Goal: Information Seeking & Learning: Learn about a topic

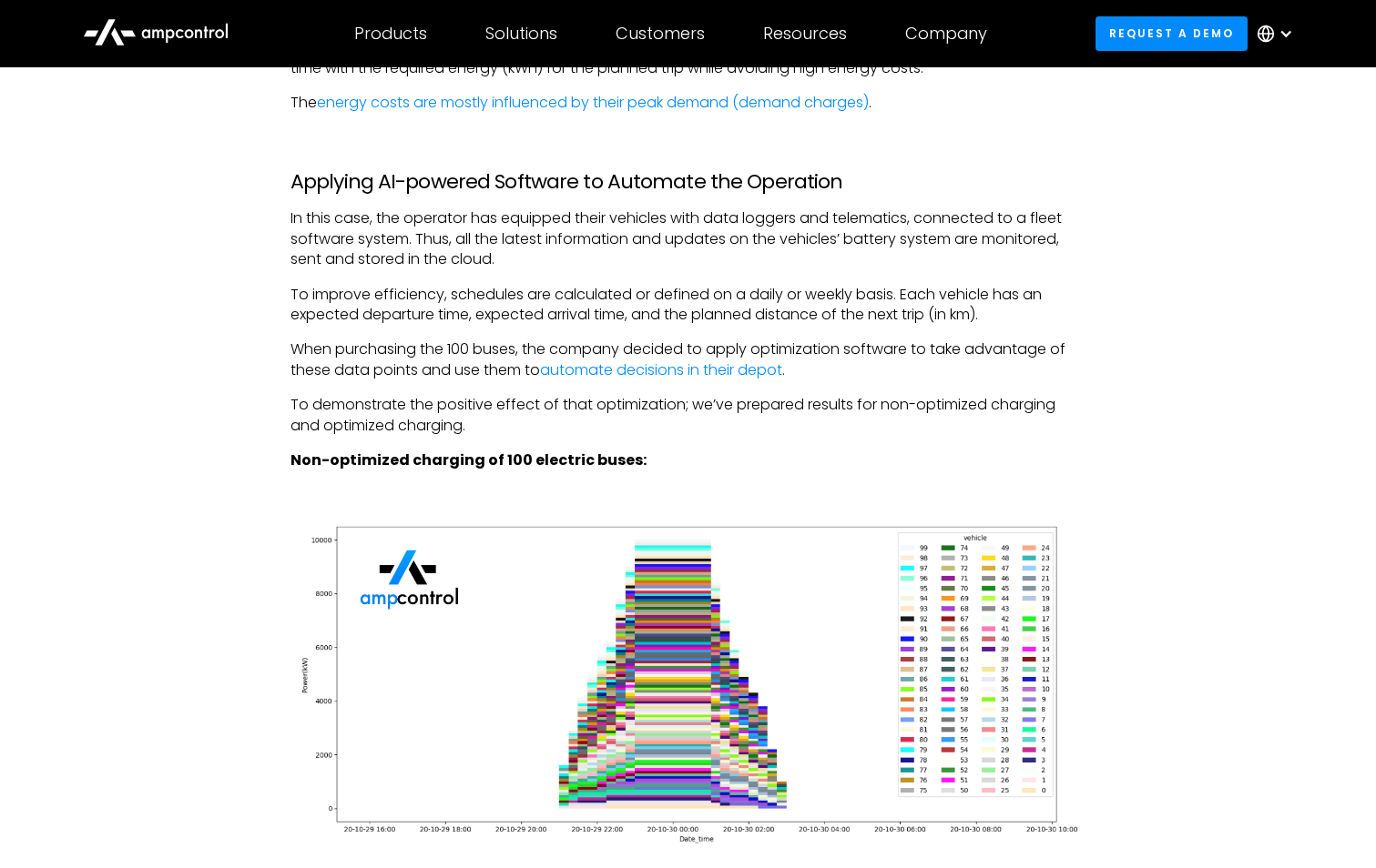
scroll to position [4276, 0]
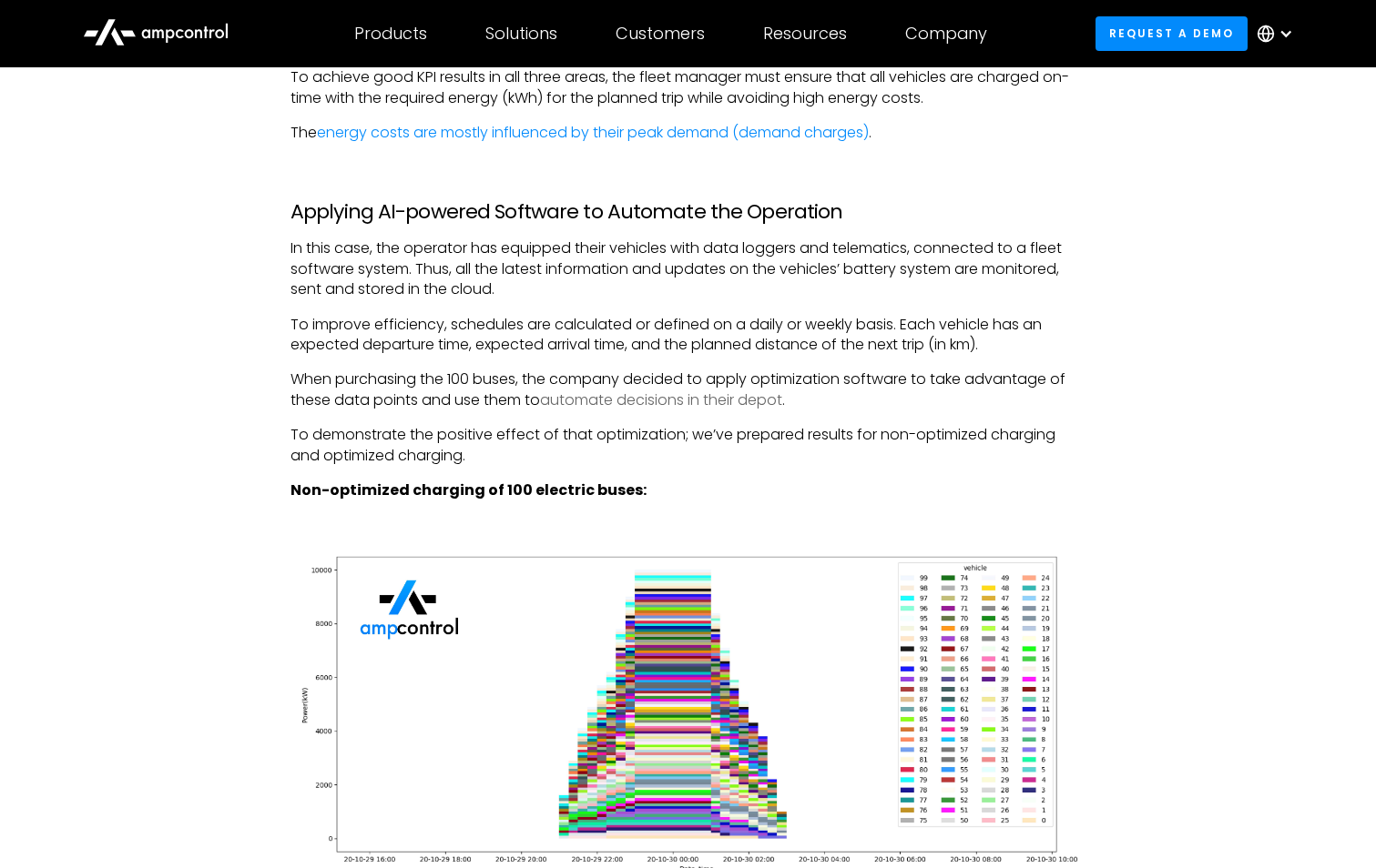
click at [612, 406] on link "automate decisions in their depot" at bounding box center [661, 399] width 243 height 21
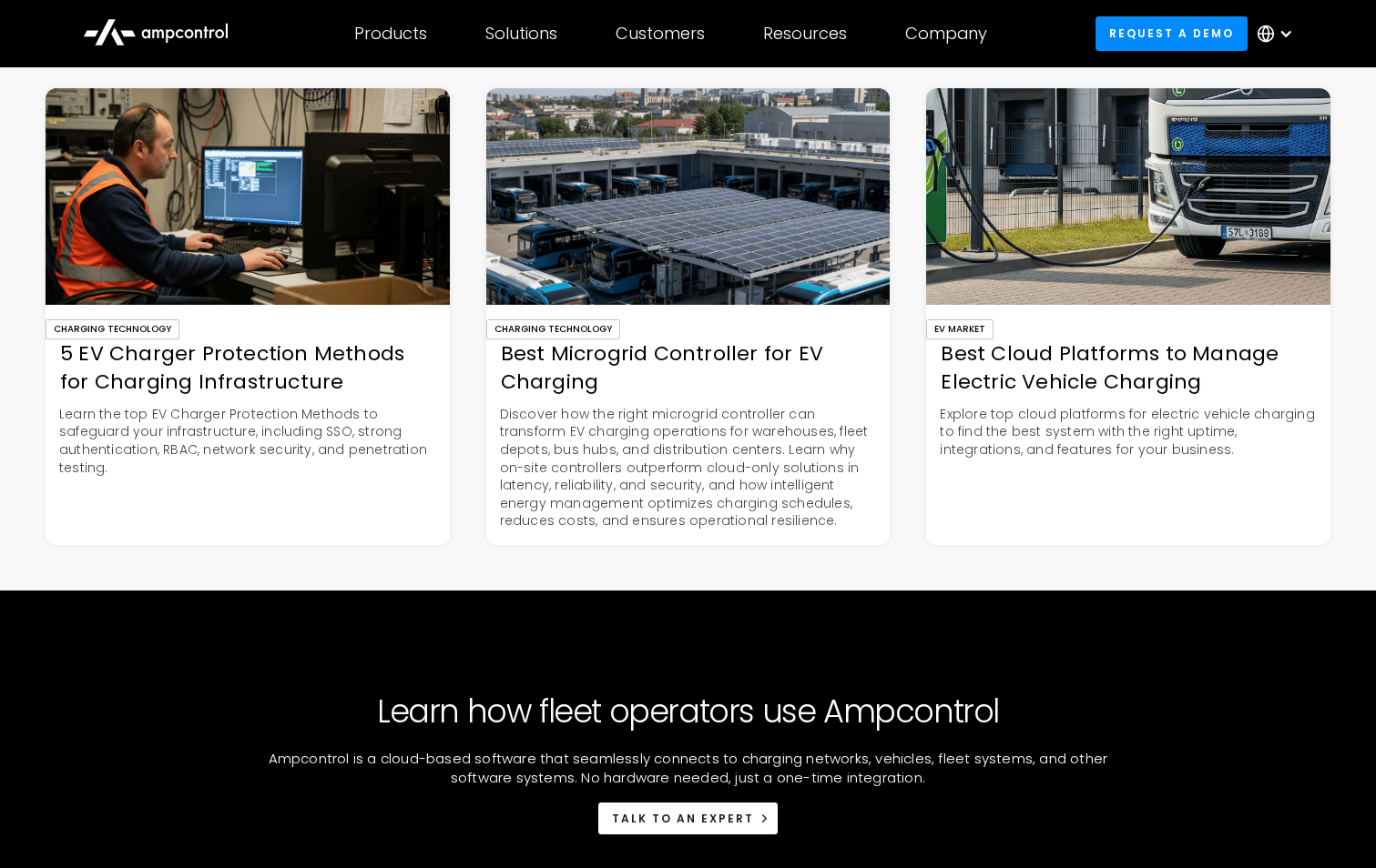
scroll to position [6642, 0]
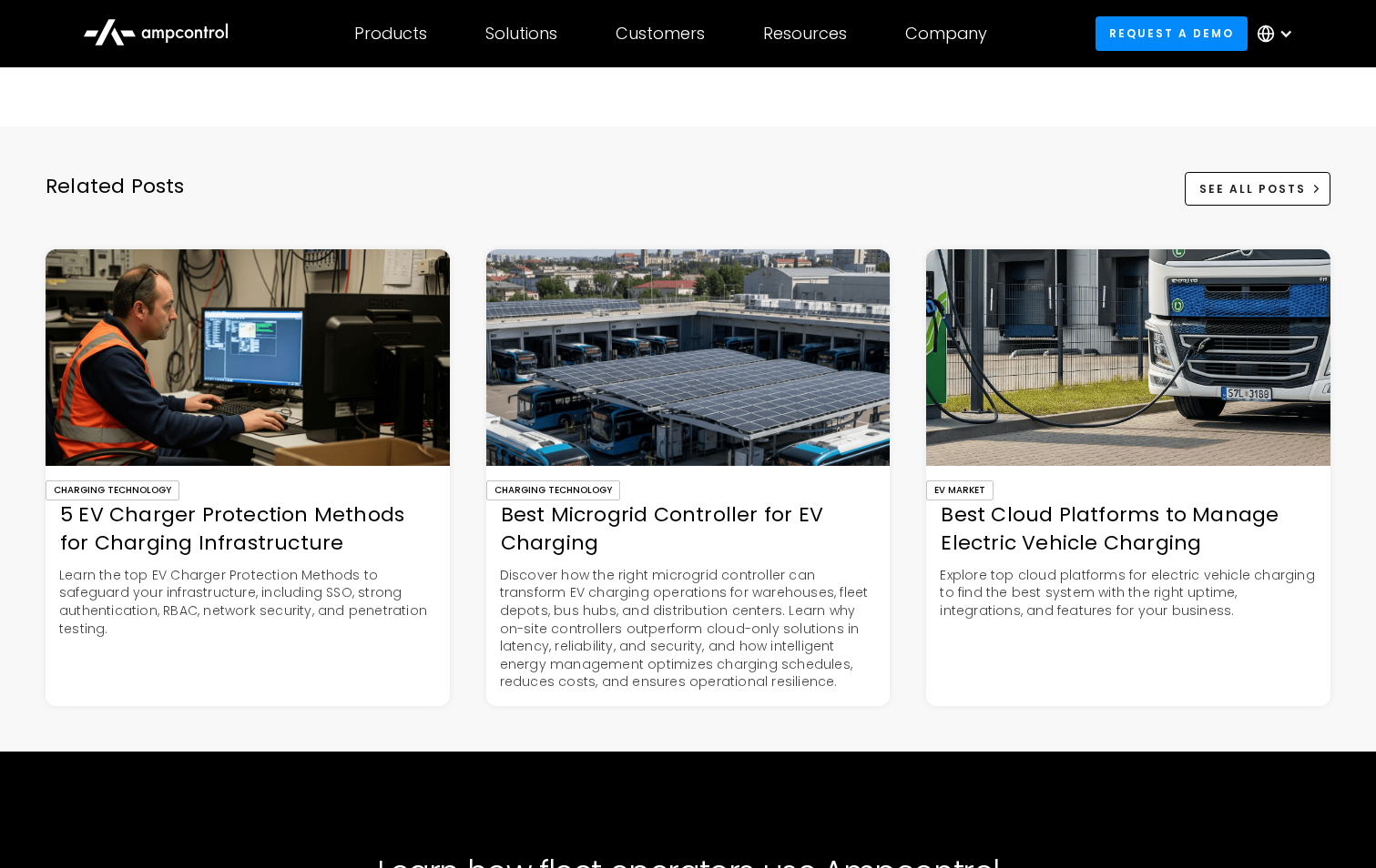
click at [1111, 529] on div "Best Cloud Platforms to Manage Electric Vehicle Charging" at bounding box center [1128, 530] width 404 height 57
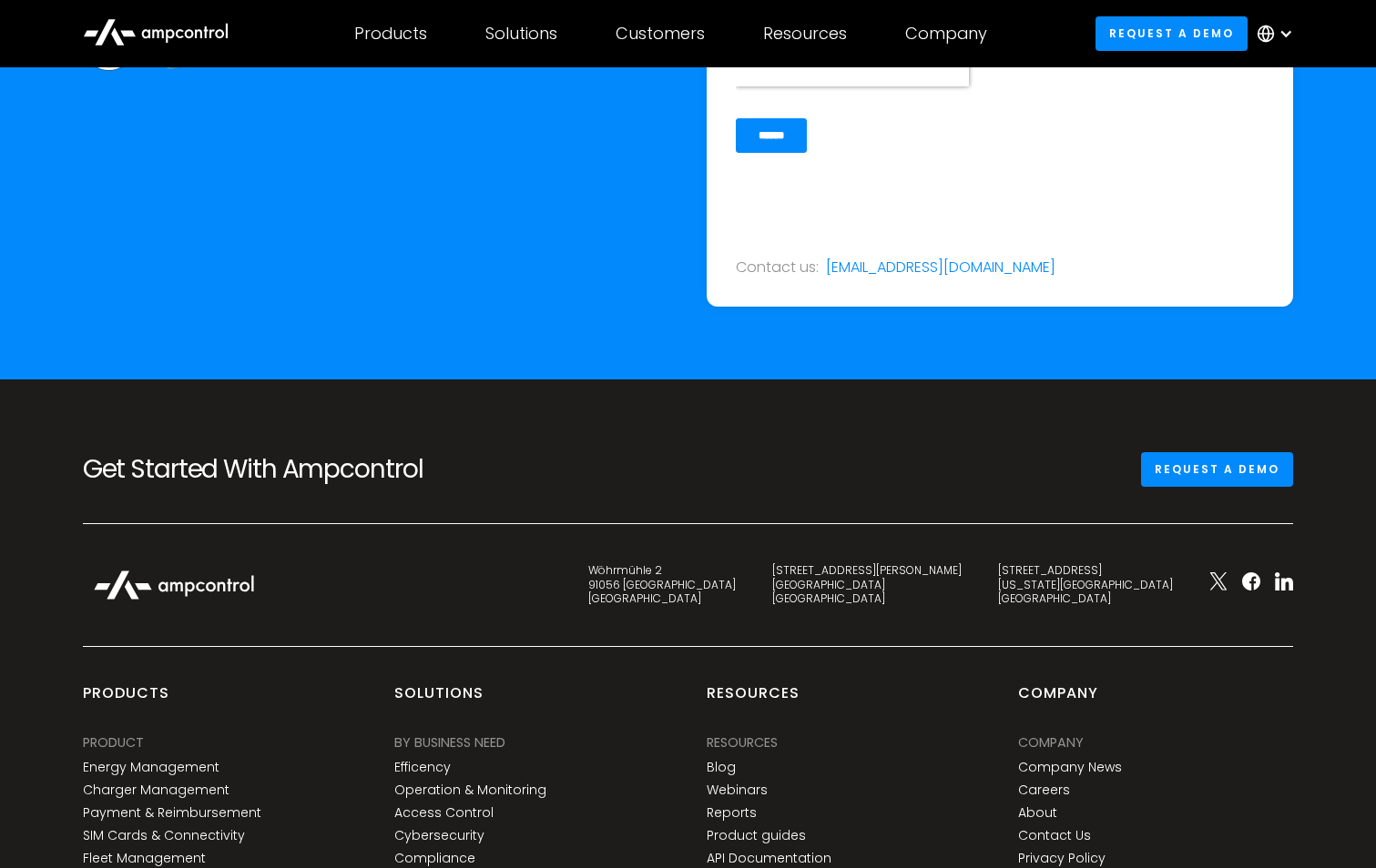
scroll to position [6551, 0]
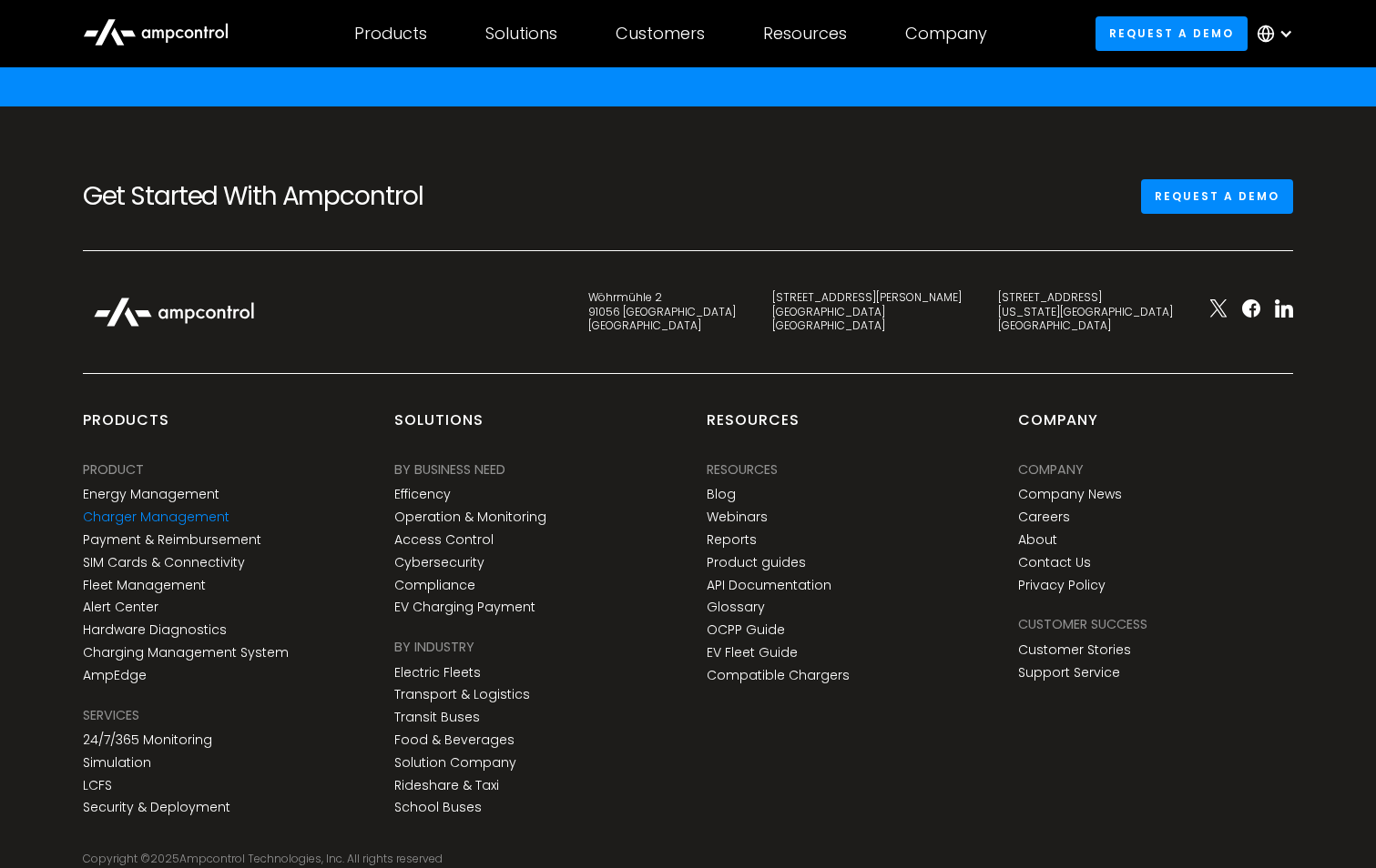
click at [179, 516] on link "Charger Management" at bounding box center [156, 517] width 147 height 16
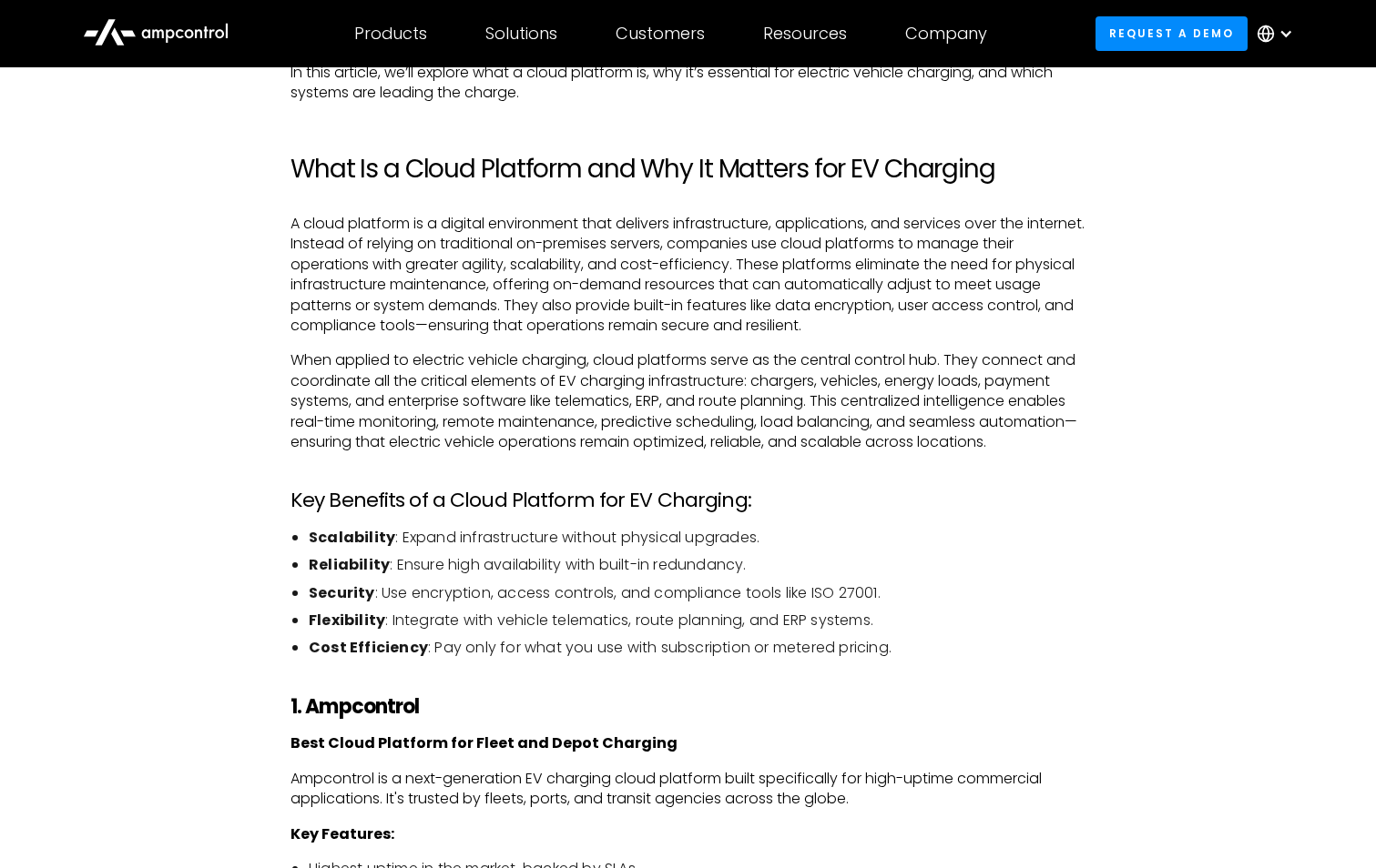
scroll to position [910, 0]
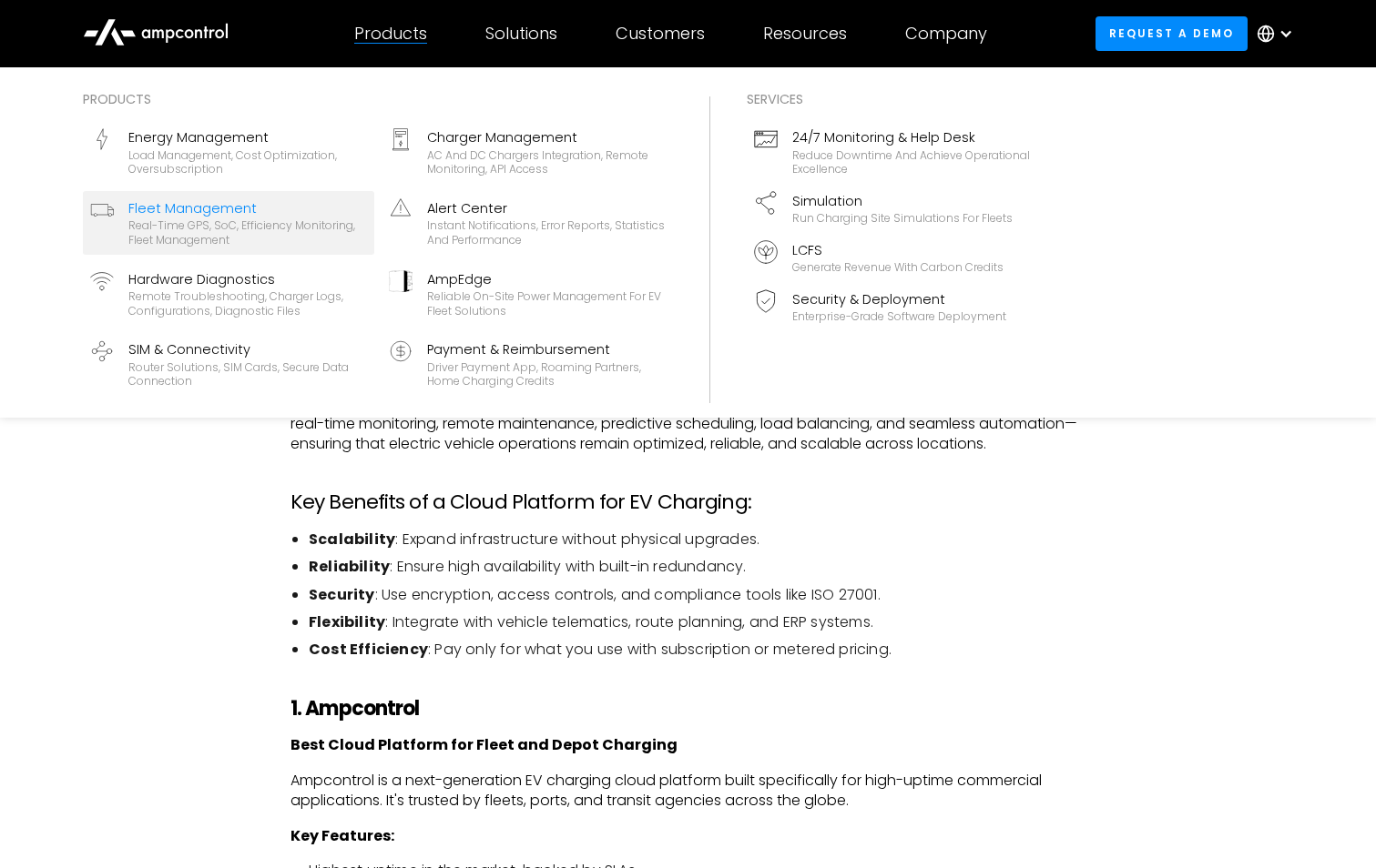
click at [209, 219] on div "Real-time GPS, SoC, efficiency monitoring, fleet management" at bounding box center [247, 232] width 239 height 28
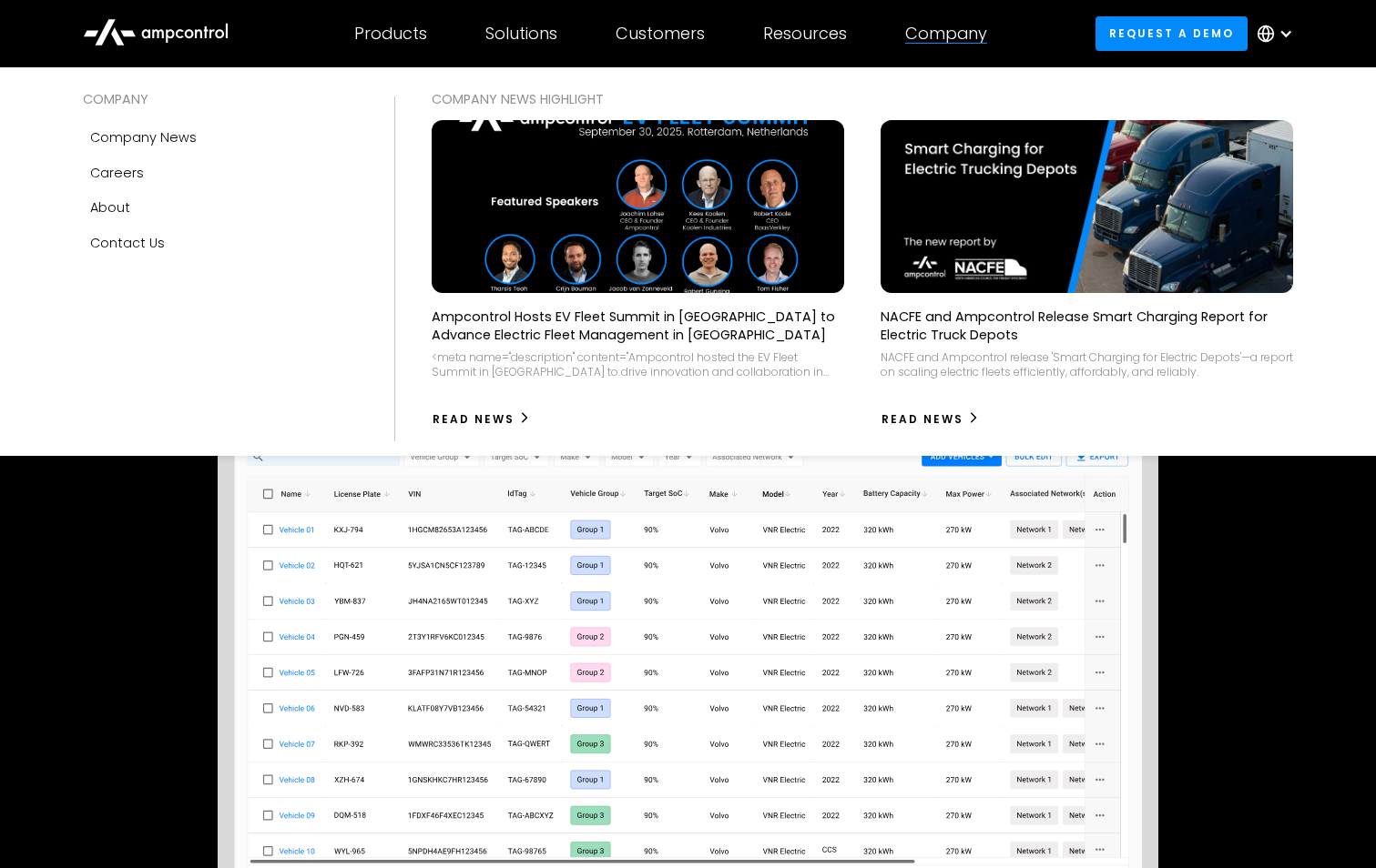
click at [929, 43] on div at bounding box center [946, 43] width 82 height 1
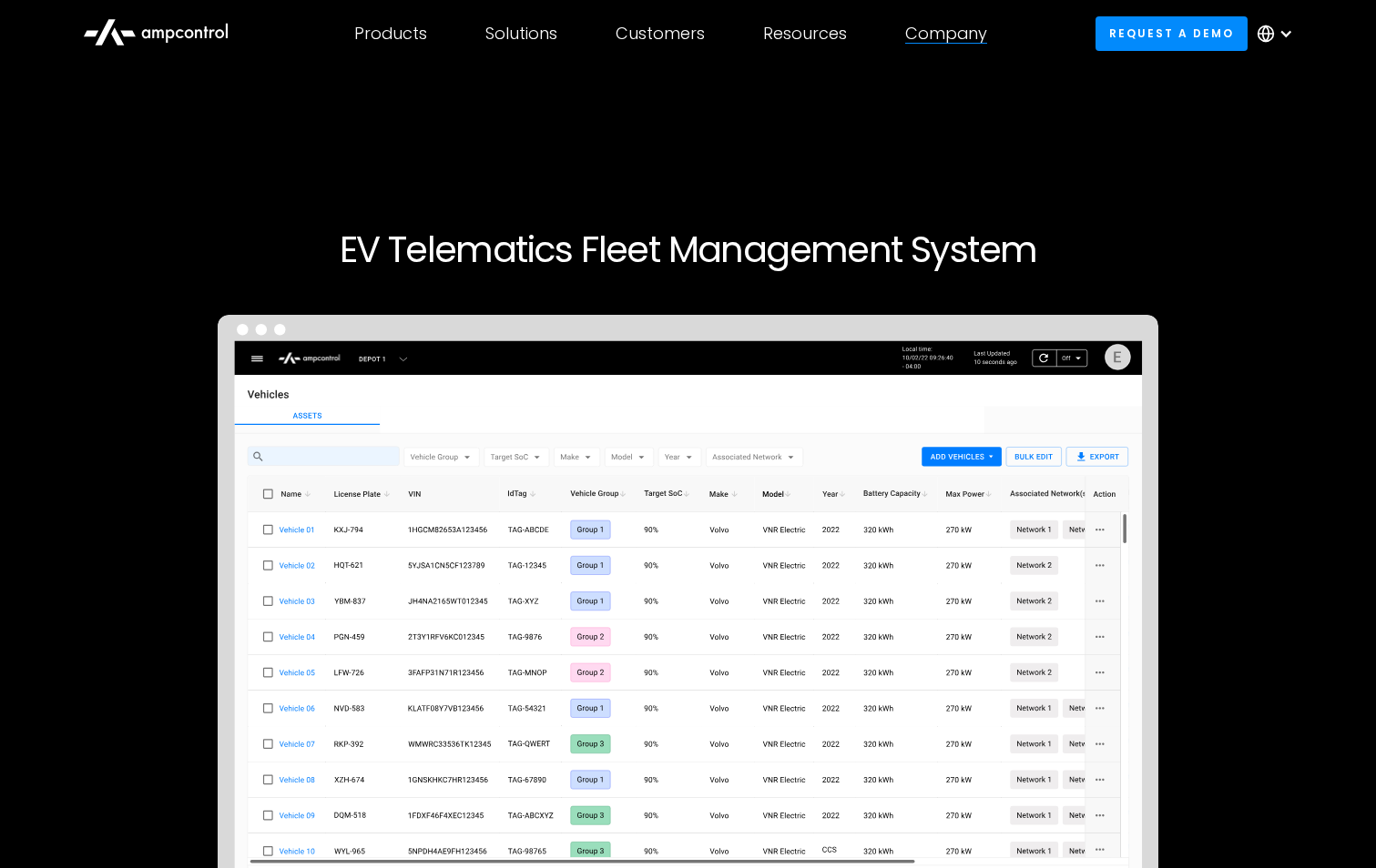
click at [927, 37] on div "Company" at bounding box center [946, 33] width 82 height 20
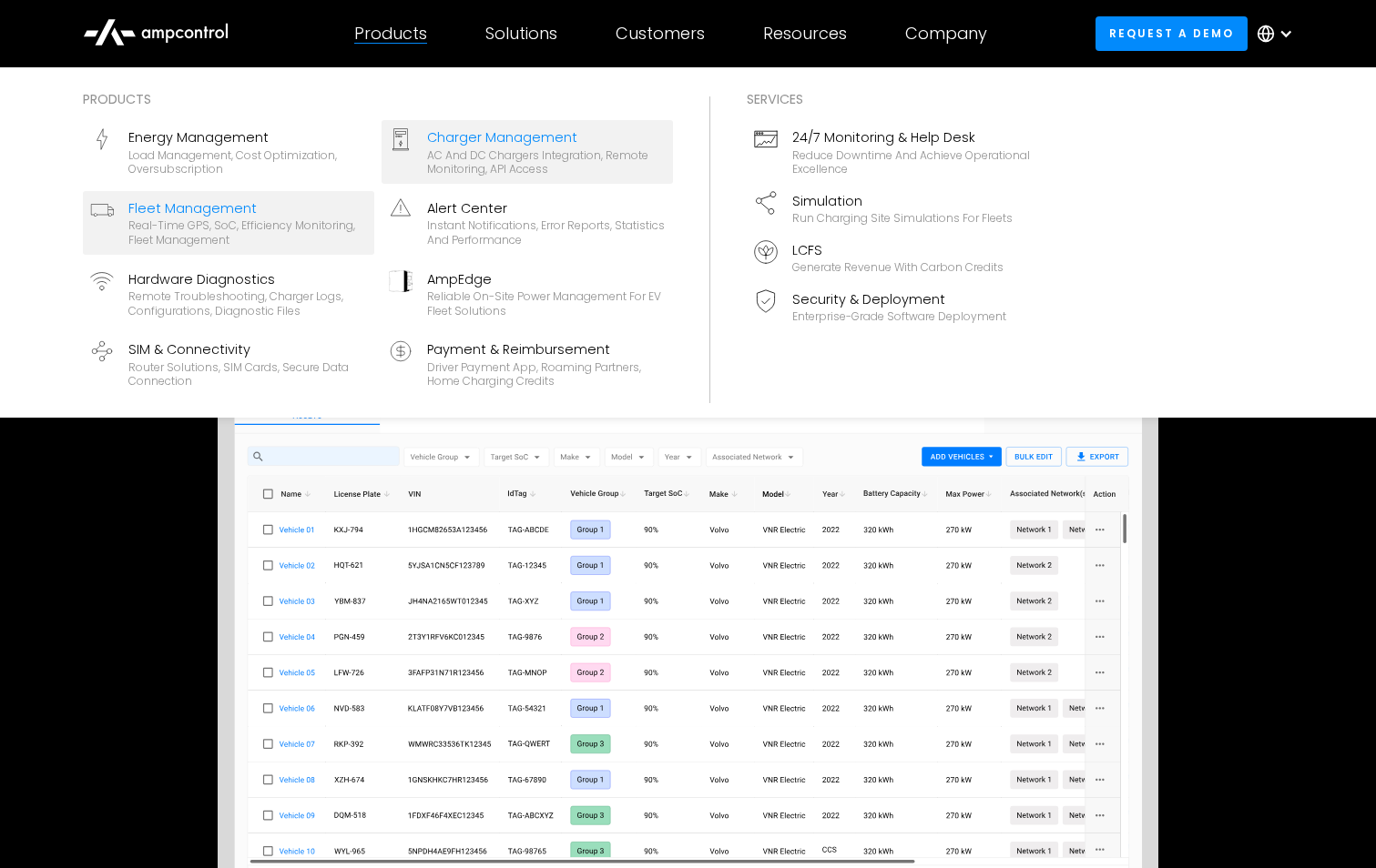
click at [480, 152] on div "AC and DC chargers integration, remote monitoring, API access" at bounding box center [547, 162] width 239 height 28
